Goal: Task Accomplishment & Management: Use online tool/utility

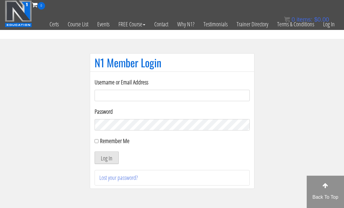
type input "[EMAIL_ADDRESS][DOMAIN_NAME]"
click at [103, 161] on button "Log In" at bounding box center [107, 157] width 24 height 13
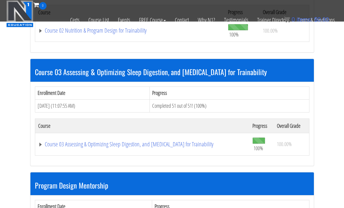
scroll to position [581, 0]
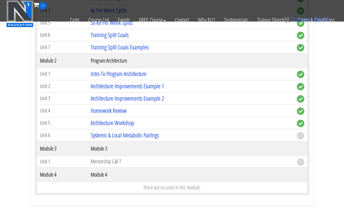
scroll to position [789, 0]
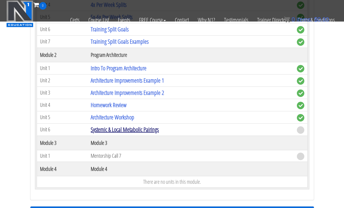
click at [124, 128] on link "Systemic & Local Metabolic Pairings" at bounding box center [125, 129] width 68 height 8
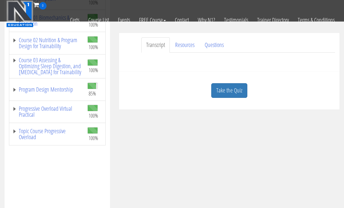
scroll to position [112, 0]
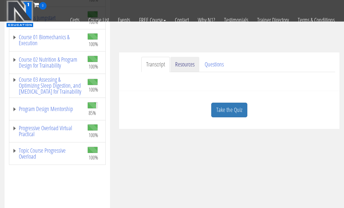
click at [190, 61] on link "Resources" at bounding box center [184, 64] width 29 height 15
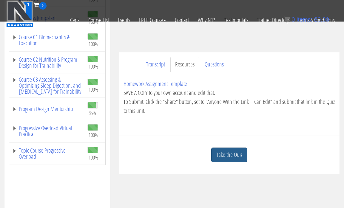
click at [223, 159] on link "Take the Quiz" at bounding box center [229, 154] width 36 height 15
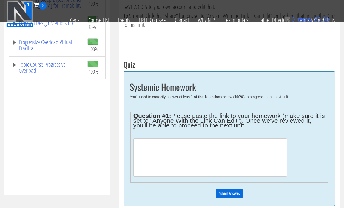
scroll to position [199, 0]
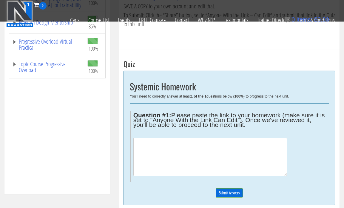
click at [205, 158] on textarea at bounding box center [210, 156] width 154 height 38
paste textarea "[URL][DOMAIN_NAME]"
type textarea "[URL][DOMAIN_NAME]"
click at [226, 190] on input "Submit Answers" at bounding box center [229, 192] width 27 height 9
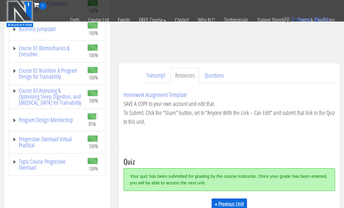
scroll to position [105, 0]
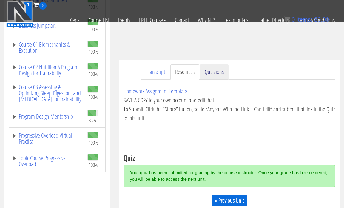
click at [213, 69] on link "Questions" at bounding box center [214, 71] width 29 height 15
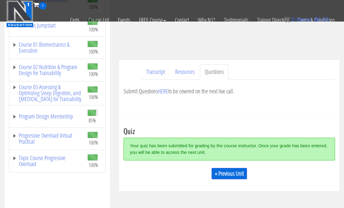
click at [158, 91] on p "Submit Questions HERE to be covered on the next live call." at bounding box center [230, 91] width 212 height 9
click at [166, 93] on link "HERE" at bounding box center [163, 91] width 10 height 8
